Goal: Task Accomplishment & Management: Use online tool/utility

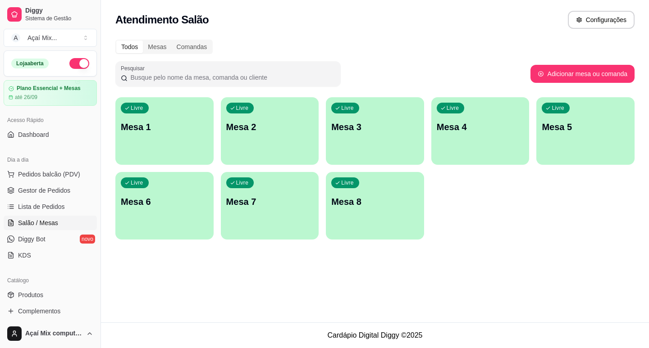
scroll to position [10, 0]
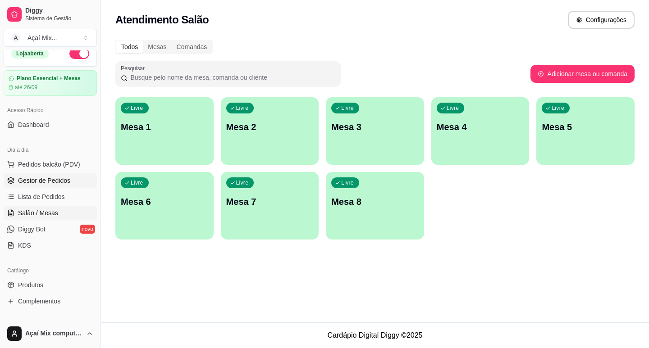
click at [44, 182] on span "Gestor de Pedidos" at bounding box center [44, 180] width 52 height 9
click at [50, 214] on span "Salão / Mesas" at bounding box center [38, 213] width 40 height 9
click at [49, 184] on span "Gestor de Pedidos" at bounding box center [44, 180] width 52 height 9
click at [54, 178] on span "Gestor de Pedidos" at bounding box center [44, 180] width 52 height 9
click at [28, 195] on span "Lista de Pedidos" at bounding box center [41, 196] width 47 height 9
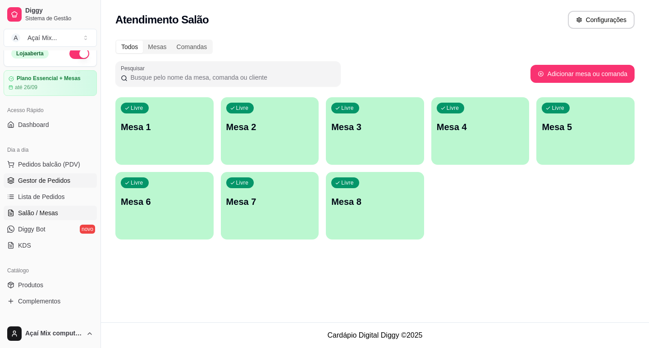
click at [36, 182] on span "Gestor de Pedidos" at bounding box center [44, 180] width 52 height 9
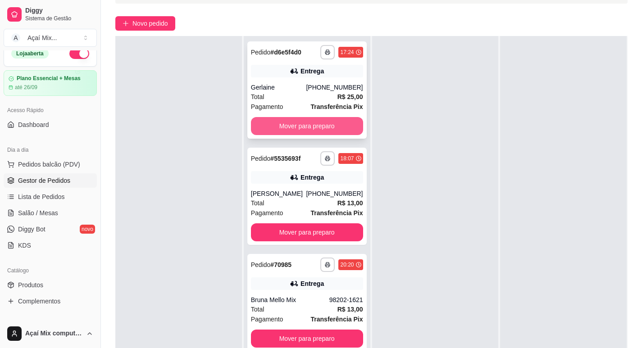
scroll to position [137, 0]
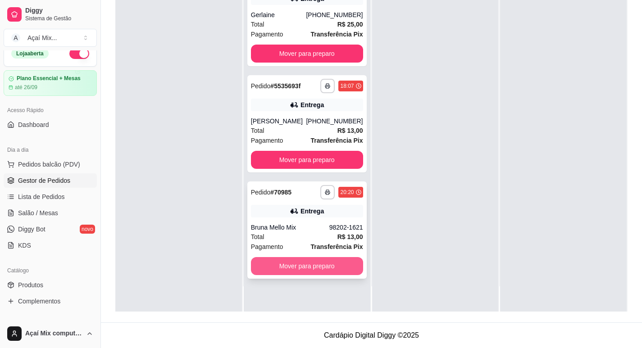
click at [291, 266] on button "Mover para preparo" at bounding box center [307, 266] width 112 height 18
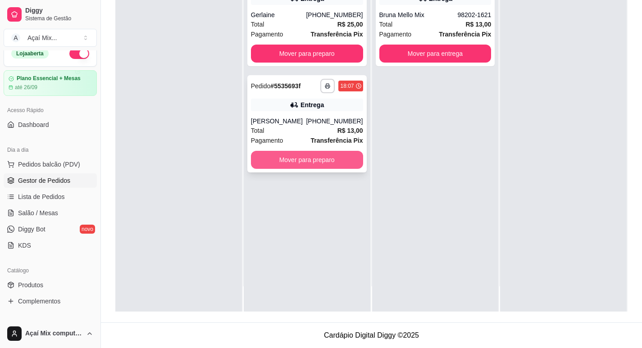
click at [322, 161] on button "Mover para preparo" at bounding box center [307, 160] width 112 height 18
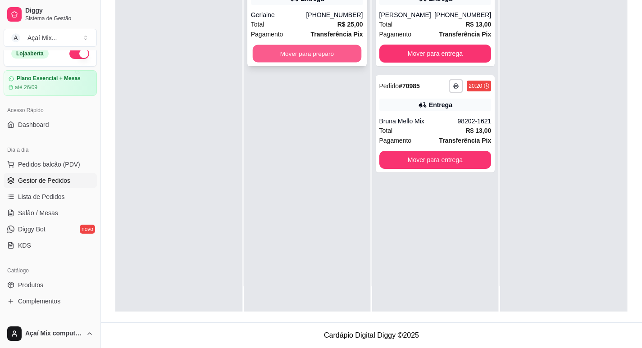
click at [311, 54] on button "Mover para preparo" at bounding box center [306, 54] width 109 height 18
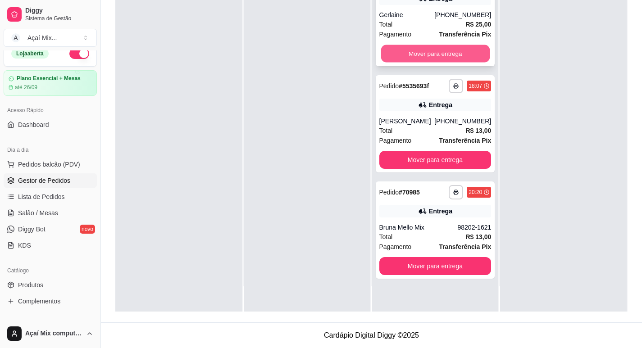
click at [406, 51] on button "Mover para entrega" at bounding box center [435, 54] width 109 height 18
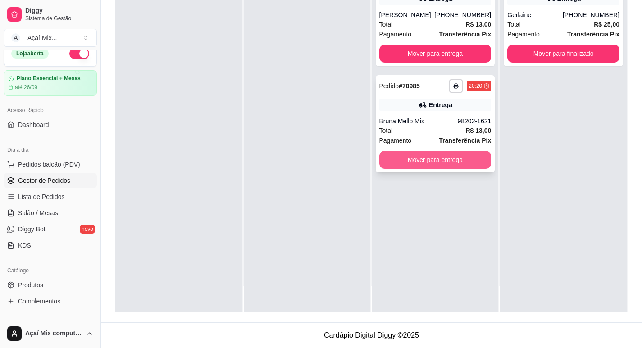
click at [422, 163] on button "Mover para entrega" at bounding box center [435, 160] width 112 height 18
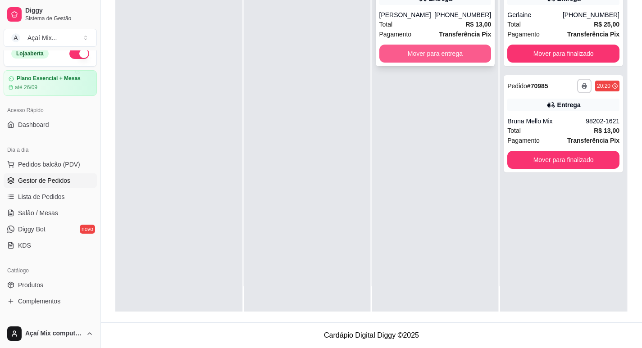
click at [436, 54] on button "Mover para entrega" at bounding box center [435, 54] width 112 height 18
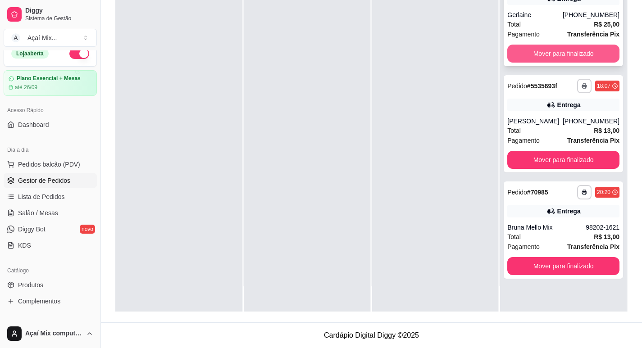
click at [550, 52] on button "Mover para finalizado" at bounding box center [563, 54] width 112 height 18
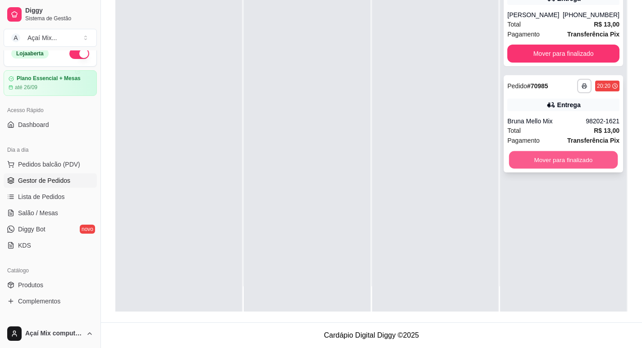
click at [562, 153] on button "Mover para finalizado" at bounding box center [563, 160] width 109 height 18
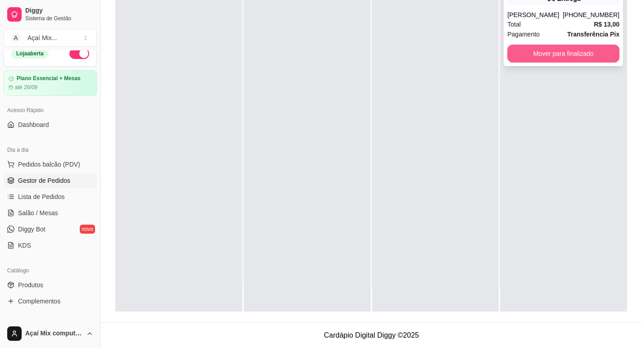
click at [562, 52] on button "Mover para finalizado" at bounding box center [563, 54] width 112 height 18
